Goal: Transaction & Acquisition: Purchase product/service

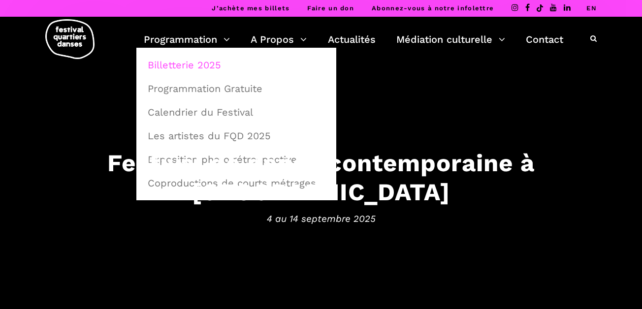
click at [187, 65] on link "Billetterie 2025" at bounding box center [236, 65] width 189 height 23
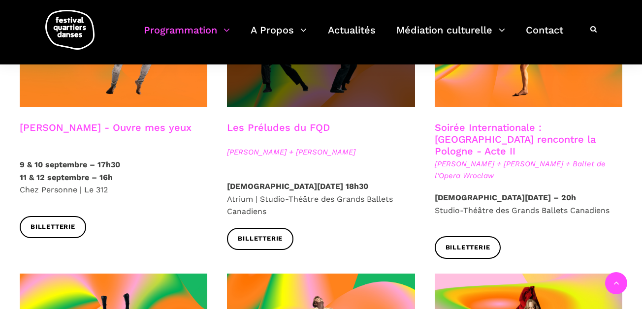
scroll to position [909, 0]
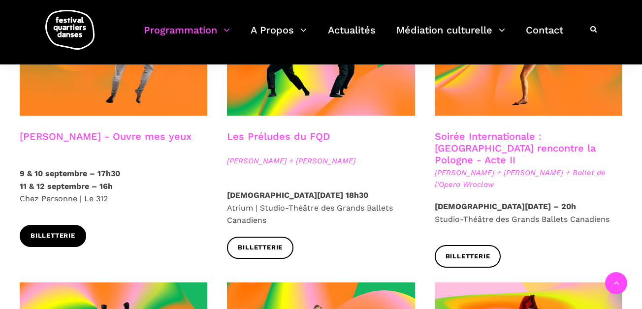
click at [41, 231] on span "Billetterie" at bounding box center [53, 236] width 45 height 10
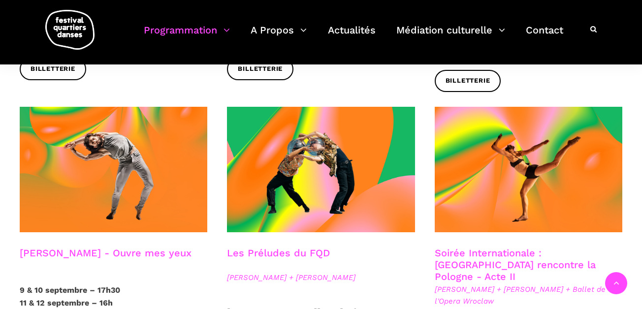
scroll to position [929, 0]
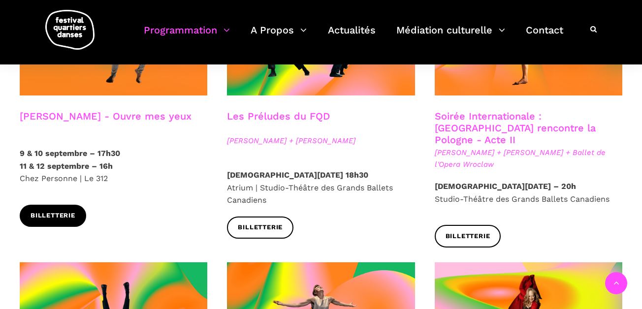
click at [48, 211] on span "Billetterie" at bounding box center [53, 216] width 45 height 10
